Goal: Find contact information: Find contact information

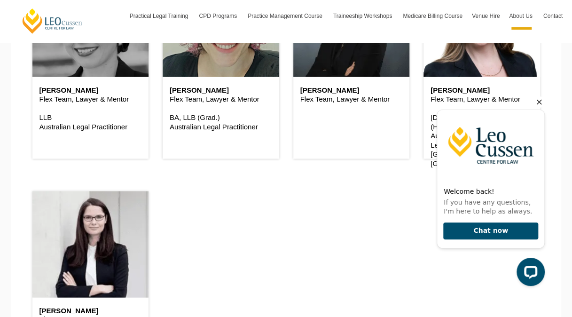
scroll to position [2601, 0]
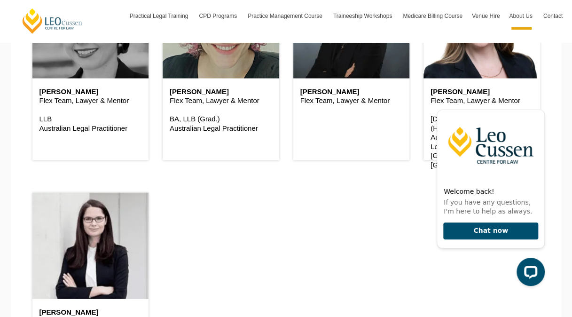
click at [357, 249] on div "Flex Team Bernadette Boss Flex Team, Lawyer & Mentor Brad Wright Flex Team, Law…" at bounding box center [286, 62] width 522 height 568
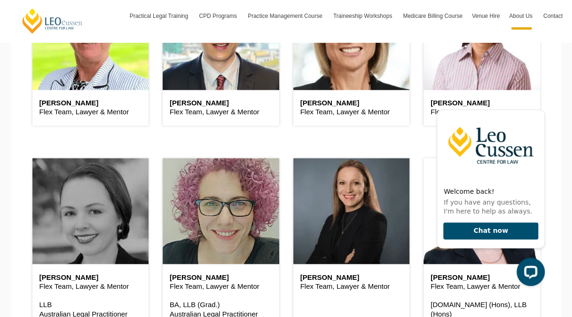
scroll to position [2416, 0]
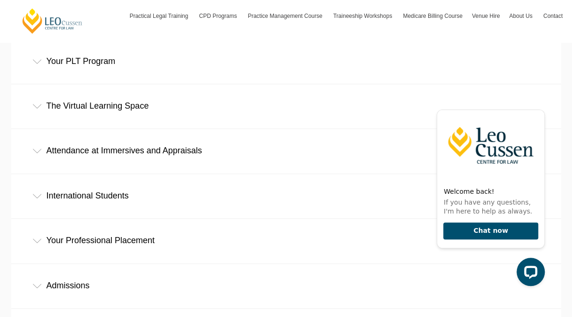
scroll to position [421, 0]
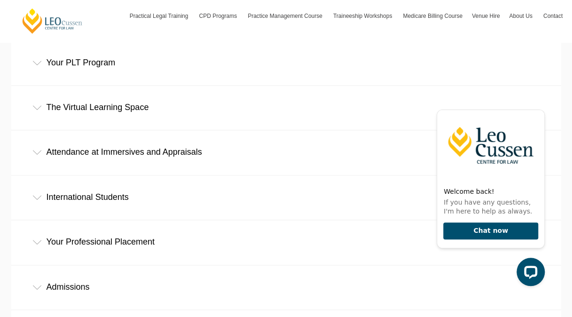
click at [135, 130] on div "Attendance at Immersives and Appraisals" at bounding box center [286, 152] width 550 height 44
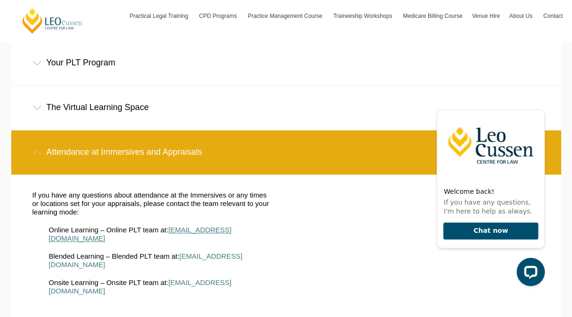
click at [190, 226] on span "online@leocussen.edu.au" at bounding box center [140, 234] width 183 height 16
